Goal: Obtain resource: Obtain resource

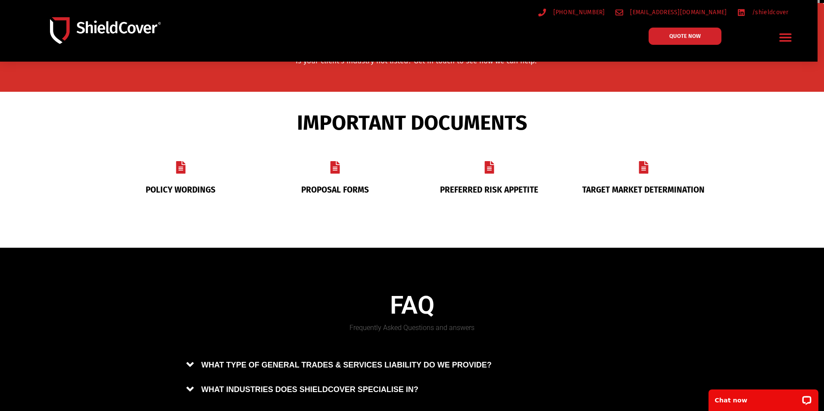
scroll to position [393, 0]
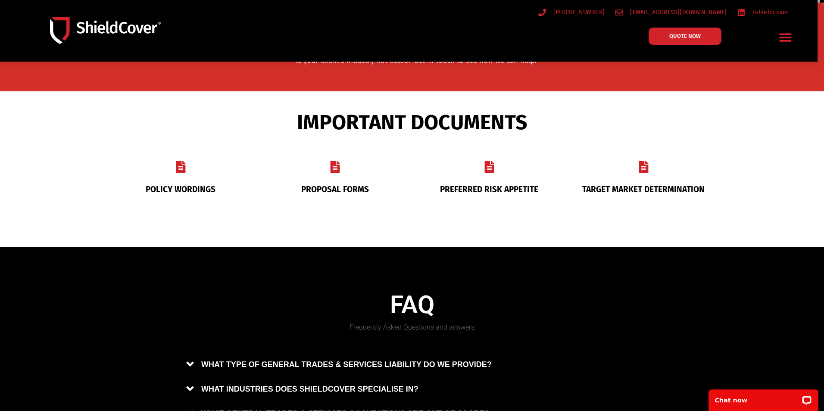
click at [451, 186] on link "PREFERRED RISK APPETITE" at bounding box center [489, 189] width 98 height 10
click at [331, 167] on icon at bounding box center [335, 167] width 12 height 12
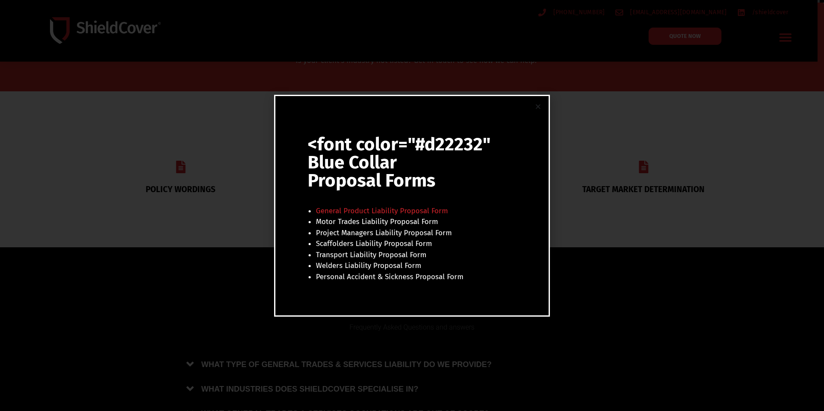
click at [355, 214] on link "General Product Liability Proposal Form" at bounding box center [382, 210] width 132 height 9
click at [604, 130] on div "<font color="#d22232" Blue Collar Proposal Forms General Product Liability Prop…" at bounding box center [412, 205] width 824 height 411
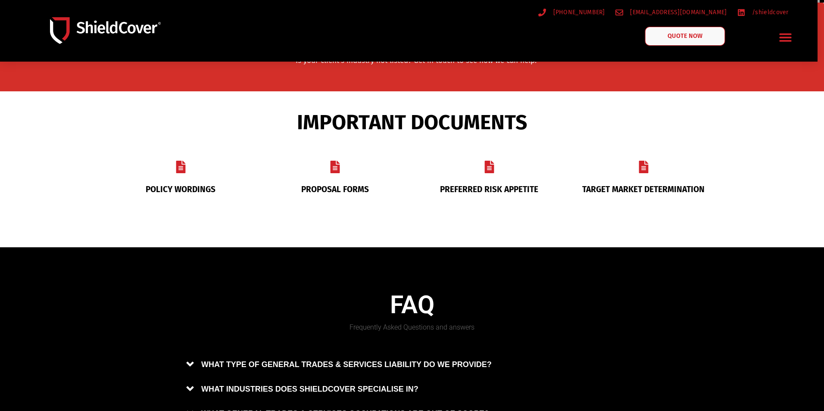
click at [685, 41] on link "QUOTE NOW" at bounding box center [685, 36] width 80 height 19
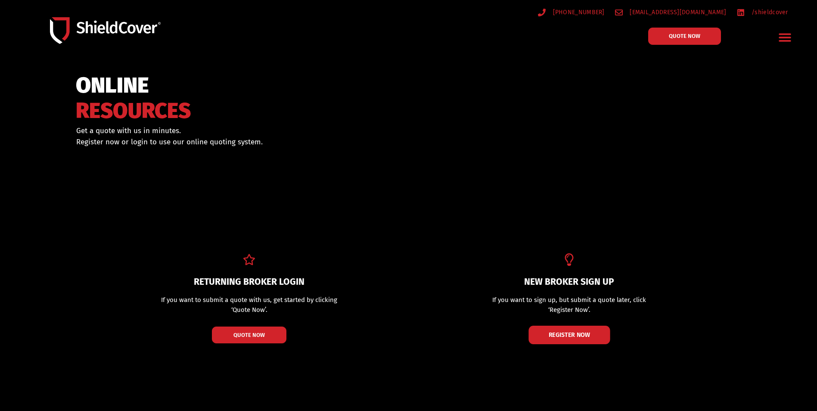
click at [572, 333] on span "REGISTER NOW" at bounding box center [570, 335] width 42 height 6
